Goal: Communication & Community: Participate in discussion

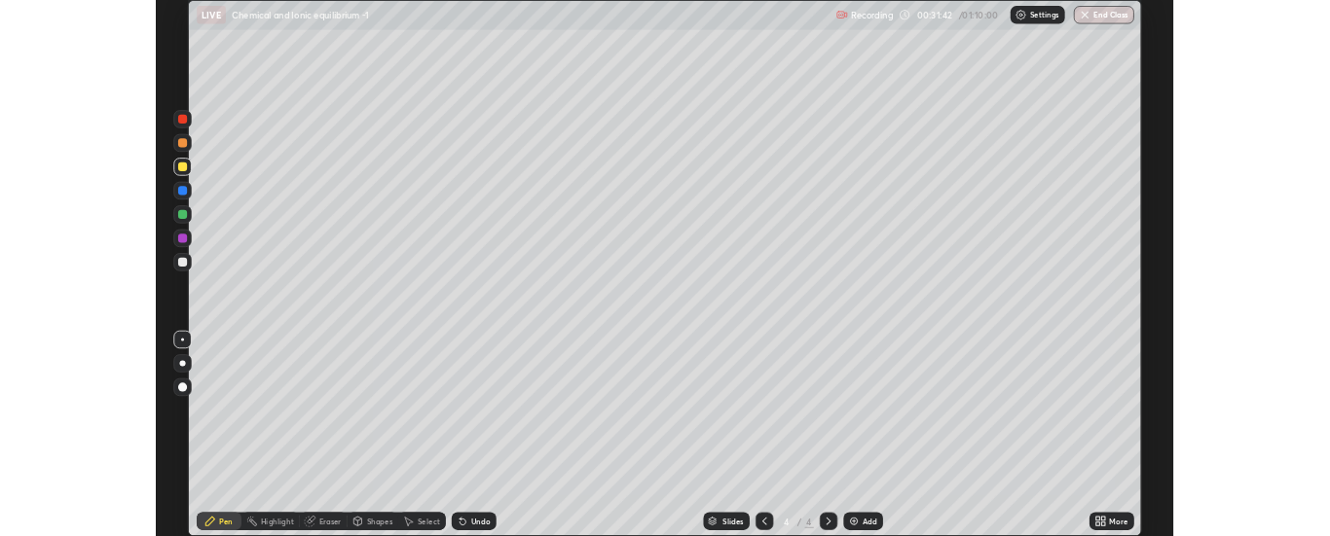
scroll to position [701, 1330]
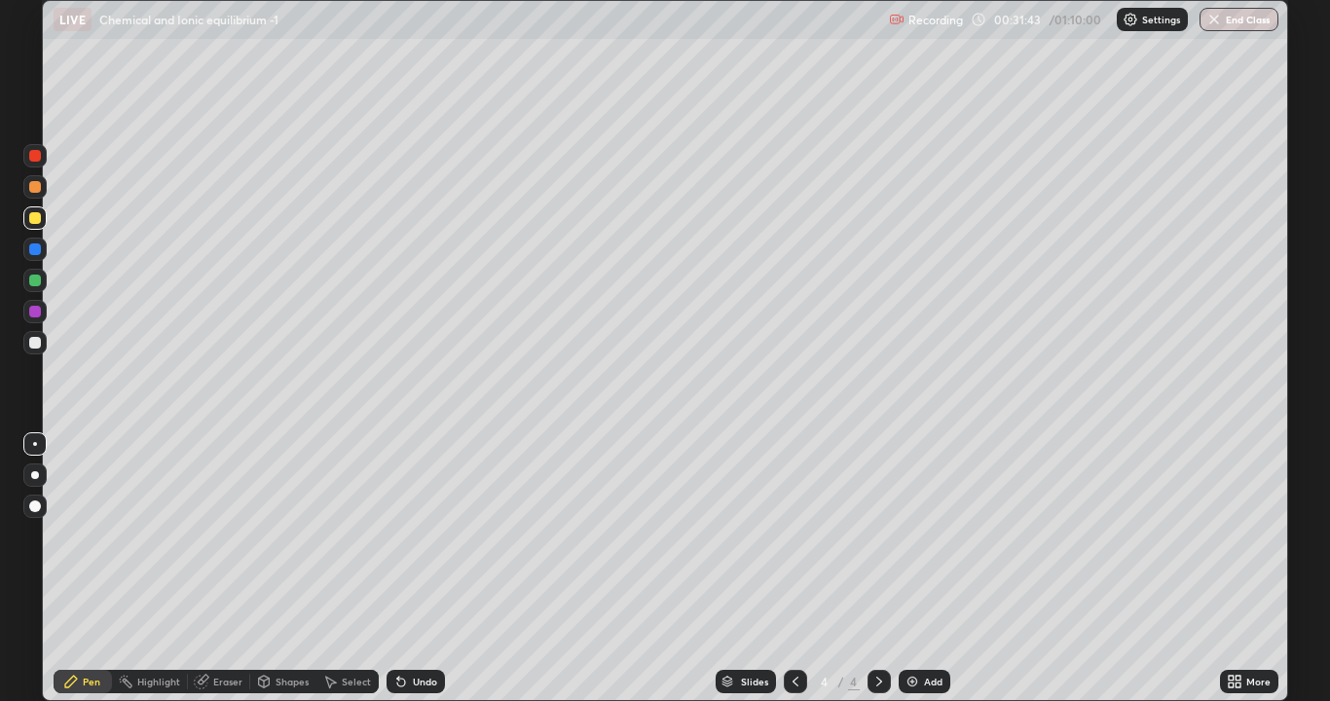
click at [34, 342] on div at bounding box center [35, 343] width 12 height 12
click at [931, 681] on div "Add" at bounding box center [933, 681] width 18 height 10
click at [38, 310] on div at bounding box center [35, 312] width 12 height 12
click at [35, 342] on div at bounding box center [35, 343] width 12 height 12
click at [37, 221] on div at bounding box center [35, 218] width 12 height 12
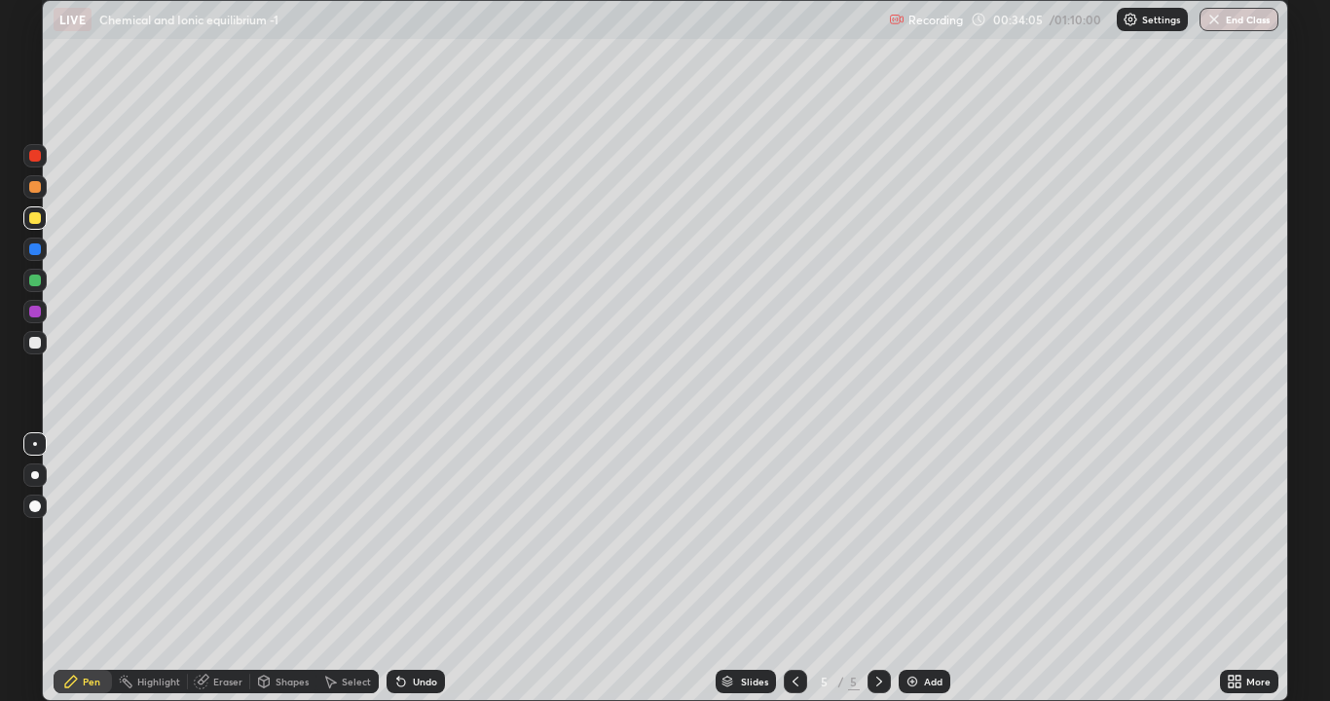
click at [37, 341] on div at bounding box center [35, 343] width 12 height 12
click at [923, 688] on div "Add" at bounding box center [924, 681] width 52 height 23
click at [33, 215] on div at bounding box center [35, 218] width 12 height 12
click at [35, 342] on div at bounding box center [35, 343] width 12 height 12
click at [37, 222] on div at bounding box center [35, 218] width 12 height 12
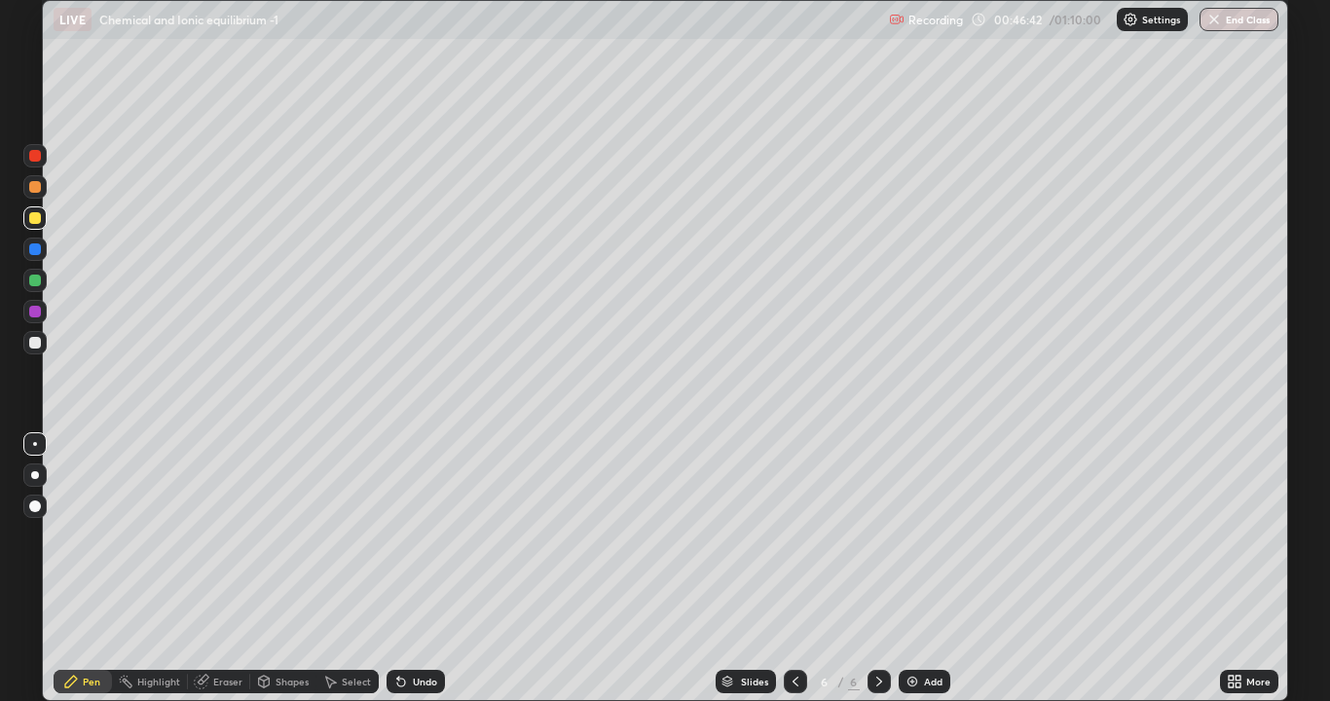
click at [35, 342] on div at bounding box center [35, 343] width 12 height 12
click at [36, 221] on div at bounding box center [35, 218] width 12 height 12
click at [35, 344] on div at bounding box center [35, 343] width 12 height 12
click at [911, 681] on img at bounding box center [912, 682] width 16 height 16
click at [418, 670] on div "Undo" at bounding box center [415, 681] width 58 height 23
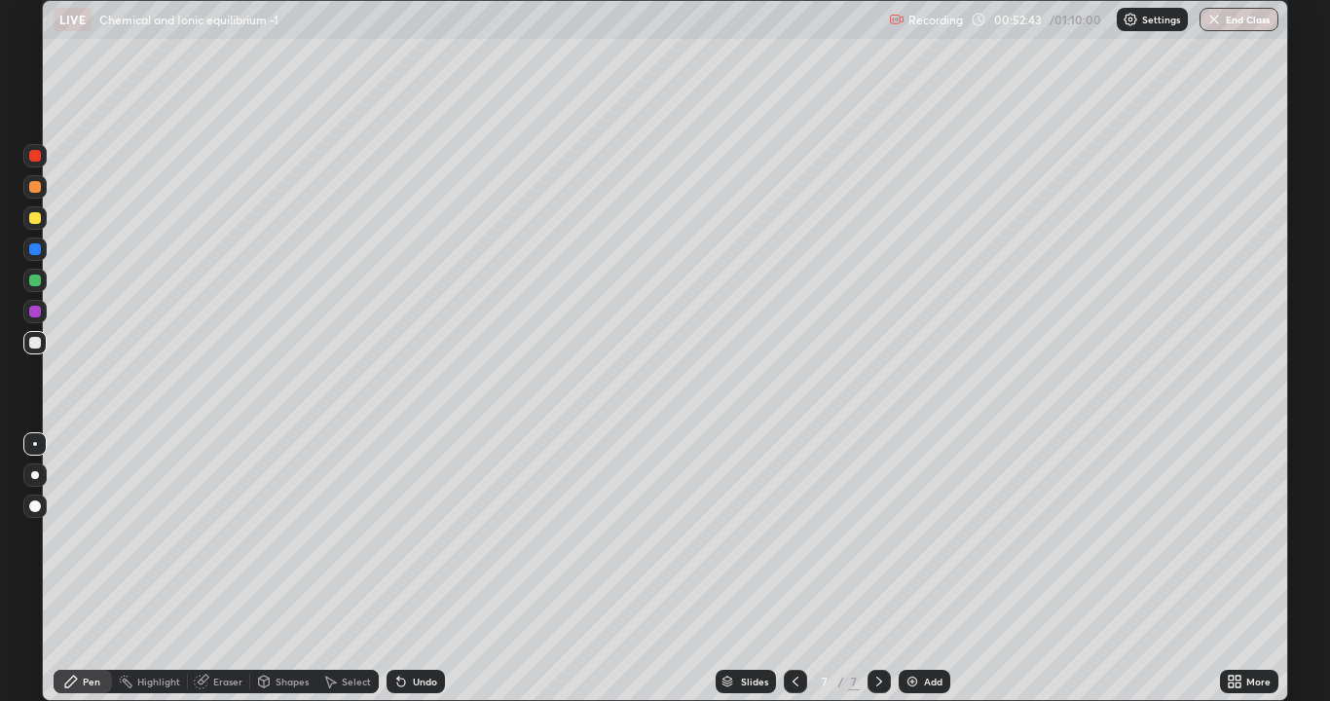
click at [793, 681] on icon at bounding box center [795, 682] width 16 height 16
click at [877, 681] on icon at bounding box center [879, 682] width 16 height 16
click at [31, 279] on div at bounding box center [35, 280] width 12 height 12
click at [38, 188] on div at bounding box center [35, 187] width 12 height 12
click at [801, 675] on div at bounding box center [795, 681] width 23 height 23
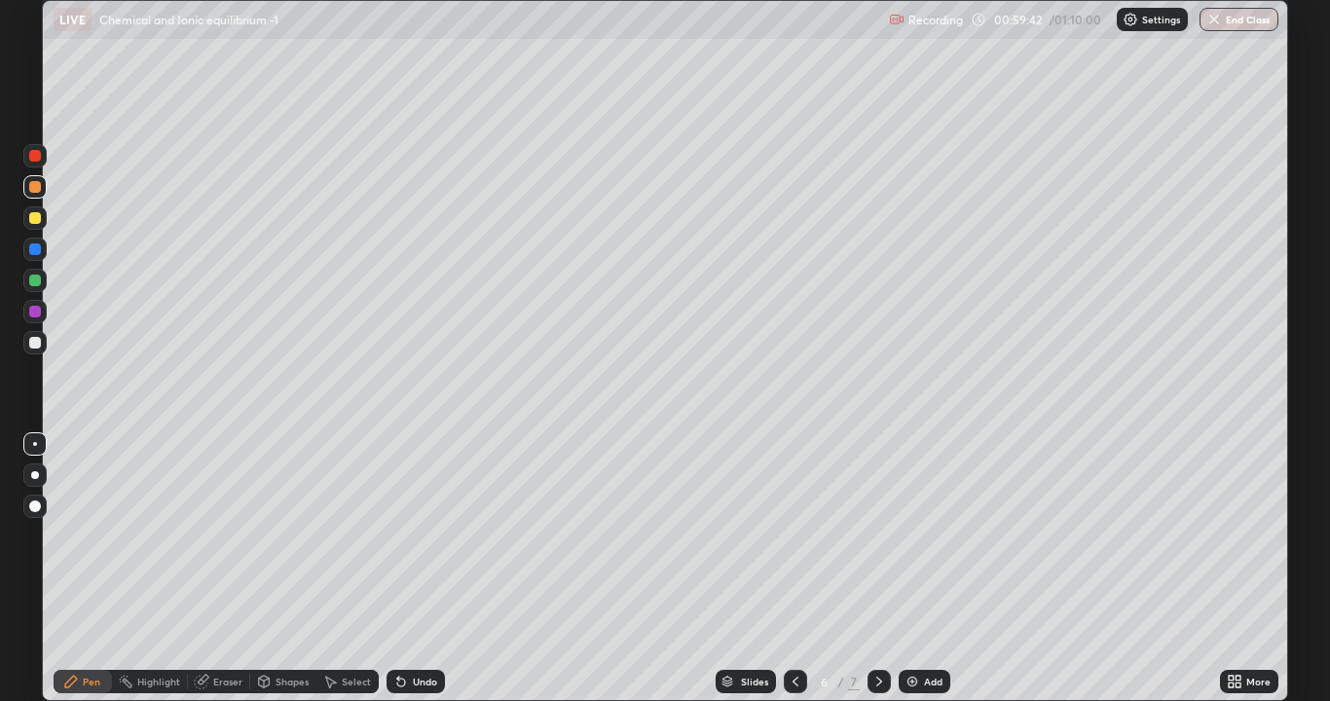
click at [879, 676] on icon at bounding box center [879, 682] width 16 height 16
click at [36, 340] on div at bounding box center [35, 343] width 12 height 12
click at [919, 684] on div "Add" at bounding box center [924, 681] width 52 height 23
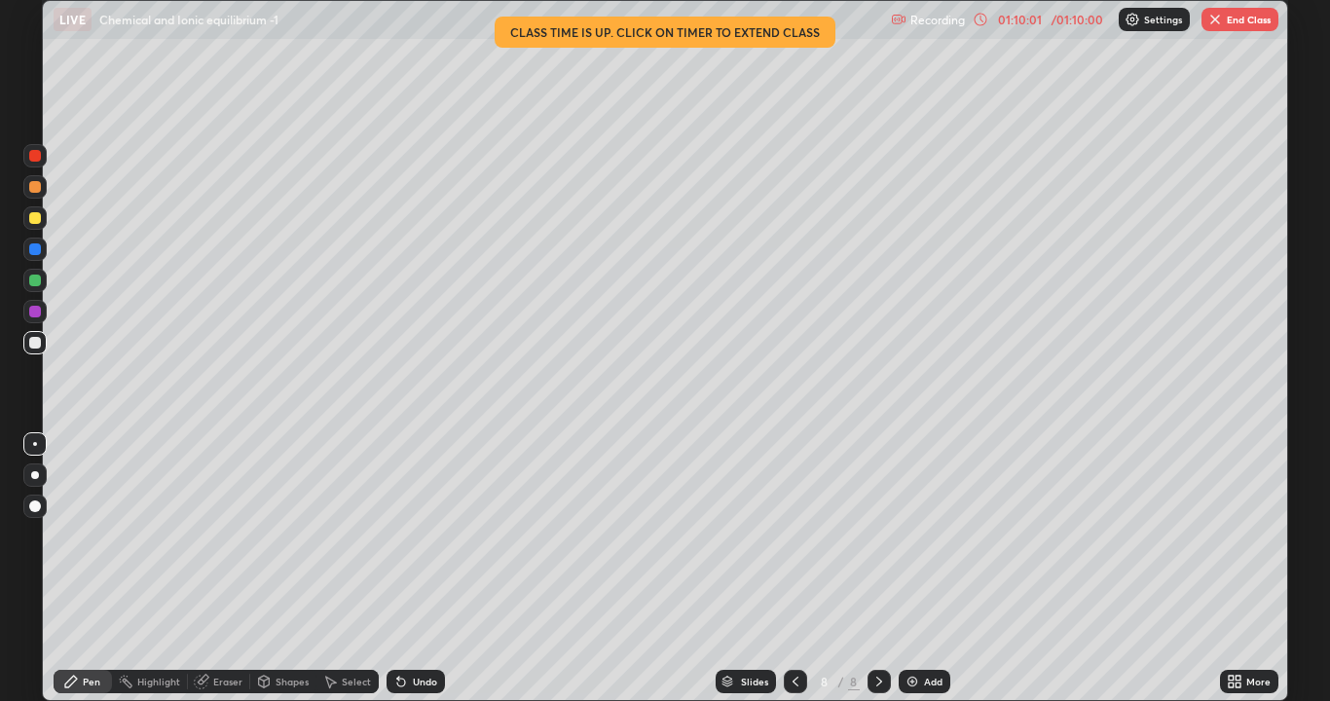
click at [1244, 20] on button "End Class" at bounding box center [1239, 19] width 77 height 23
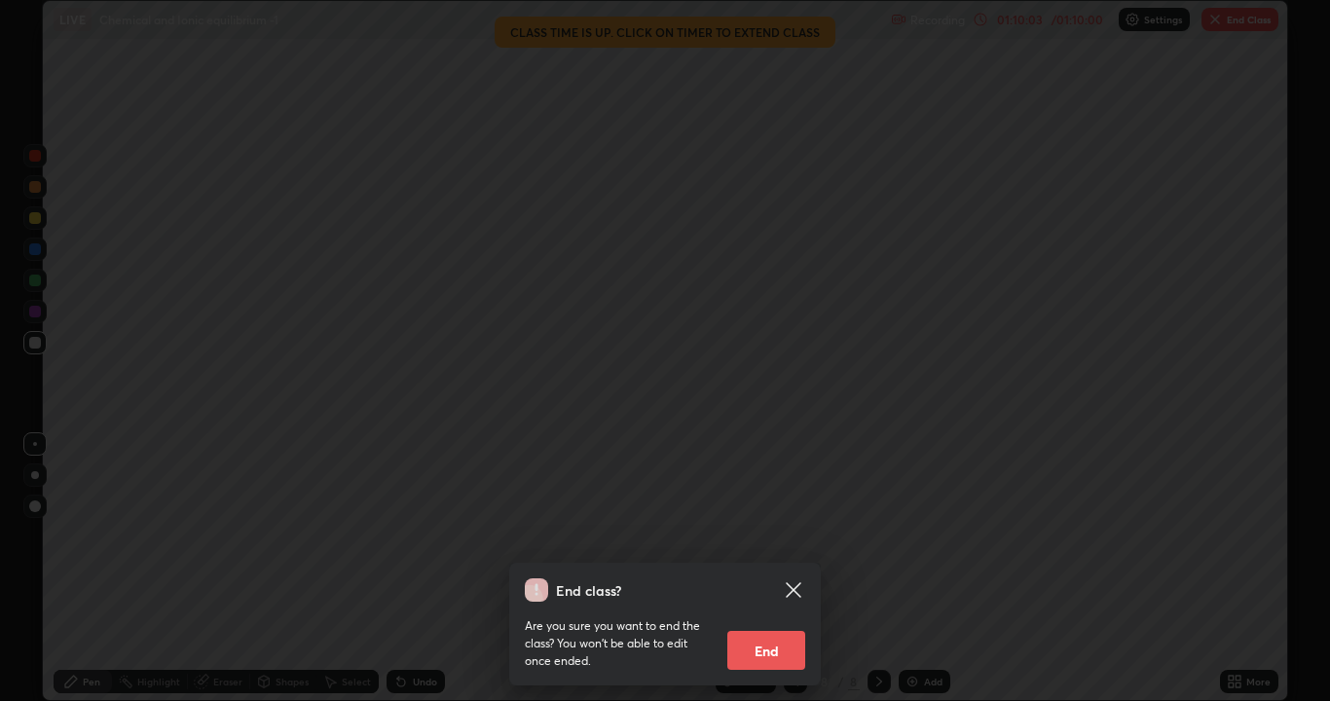
click at [768, 647] on button "End" at bounding box center [766, 650] width 78 height 39
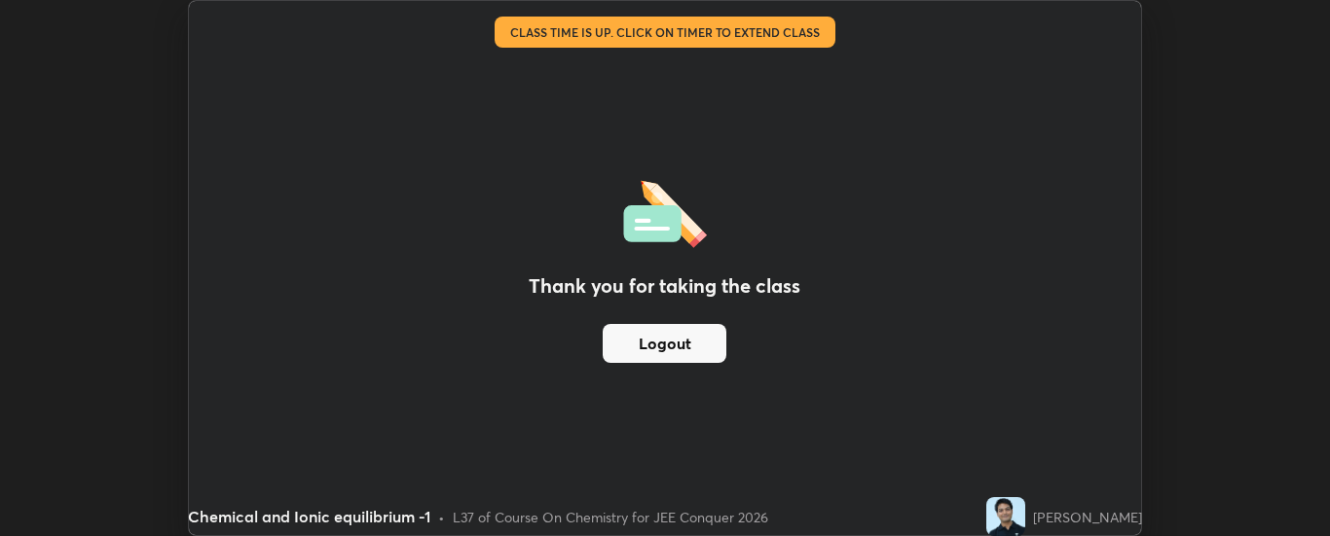
scroll to position [96798, 96005]
